Goal: Information Seeking & Learning: Learn about a topic

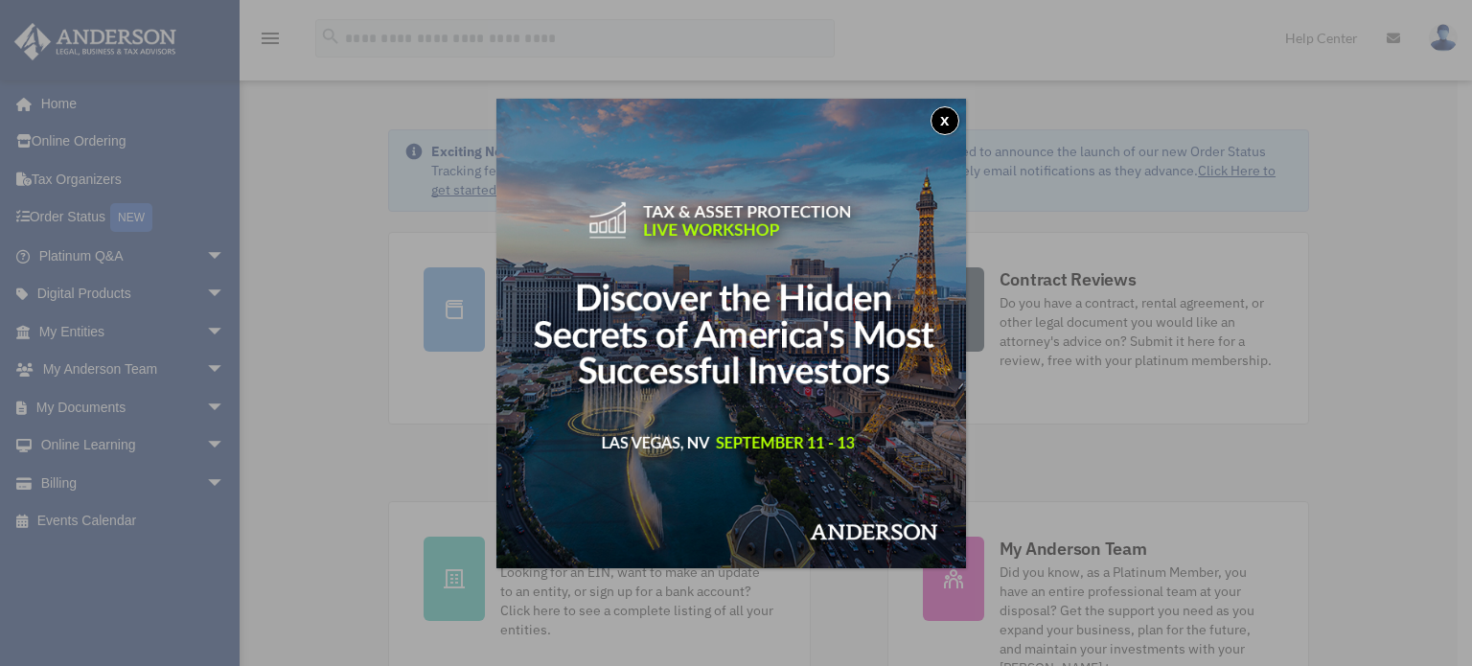
click at [952, 117] on button "x" at bounding box center [944, 120] width 29 height 29
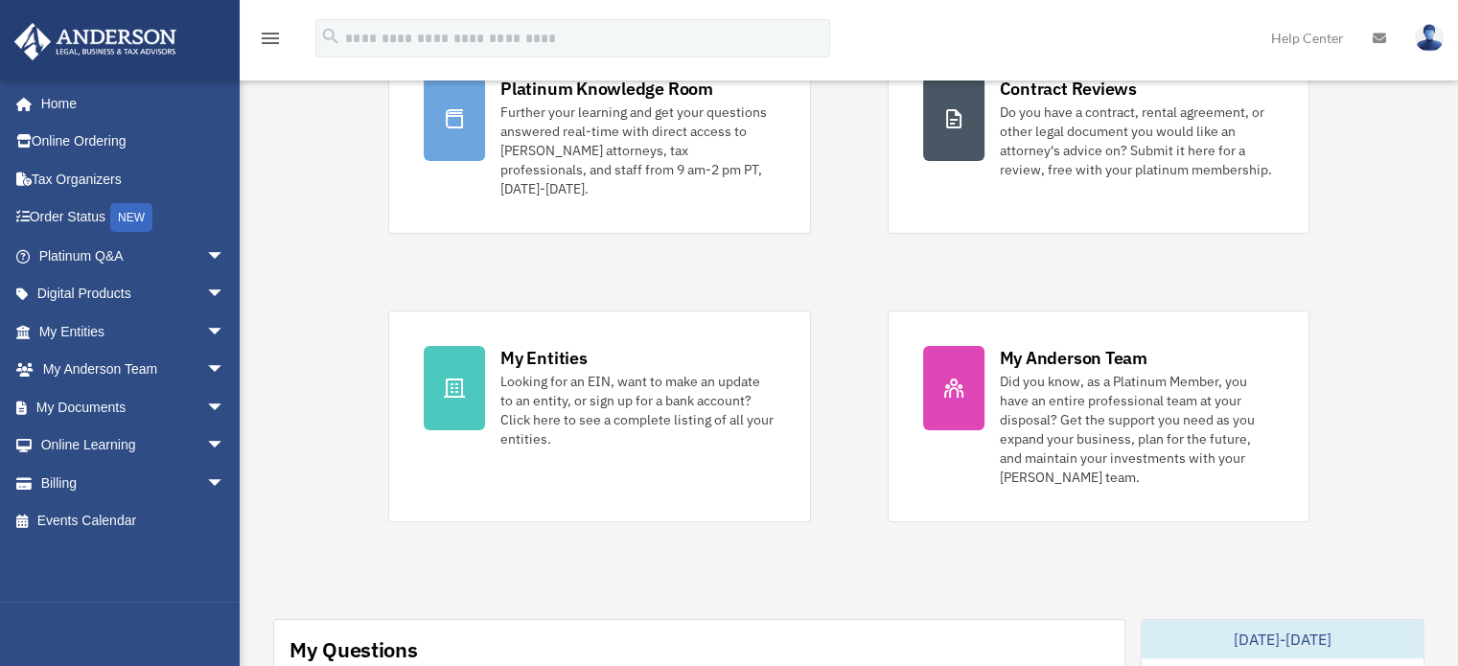
scroll to position [192, 0]
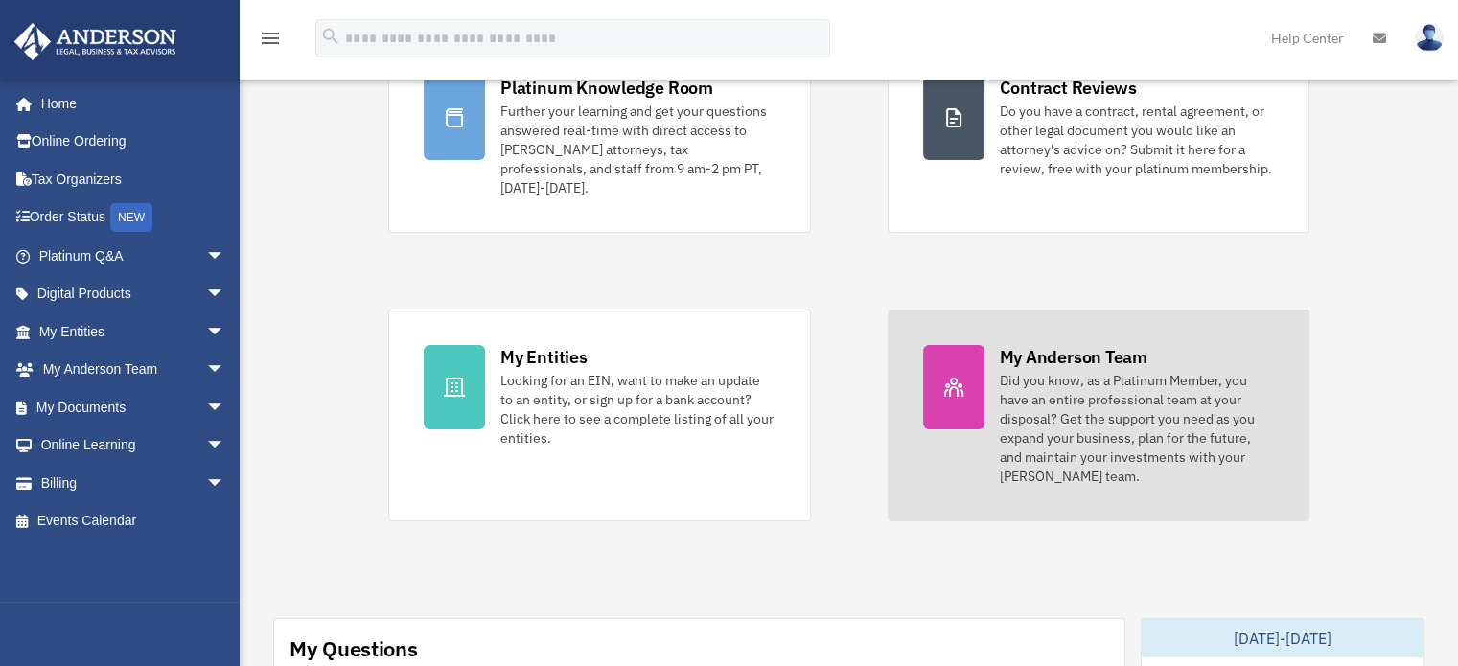
click at [1058, 384] on div "Did you know, as a Platinum Member, you have an entire professional team at you…" at bounding box center [1136, 428] width 274 height 115
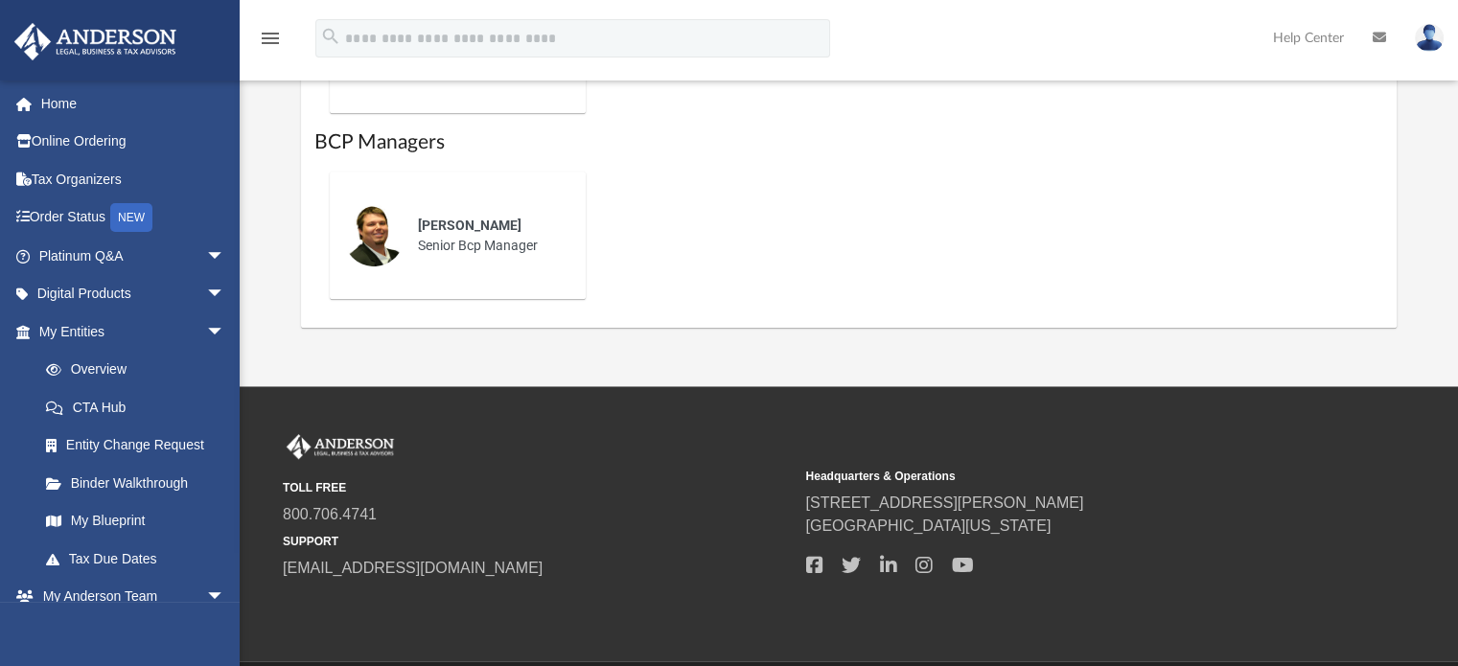
scroll to position [1541, 0]
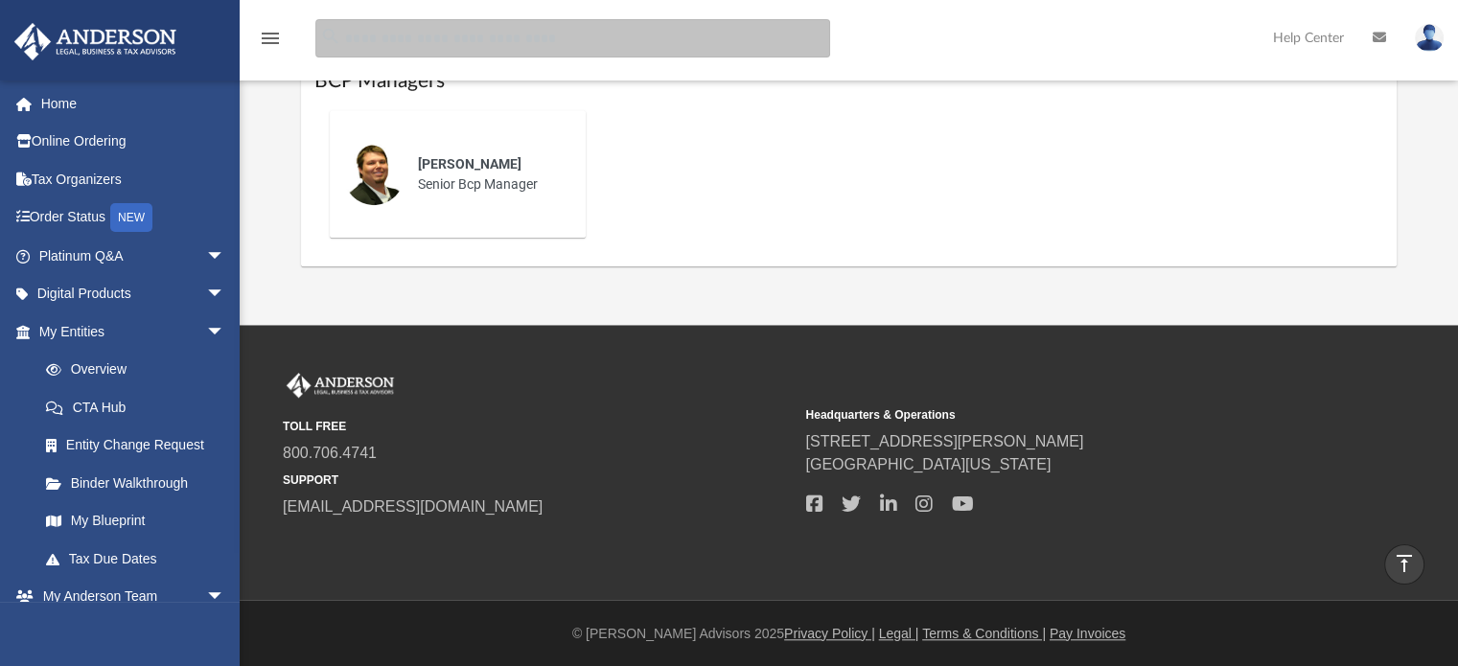
click at [386, 30] on input "search" at bounding box center [572, 38] width 515 height 38
type input "***"
